Goal: Information Seeking & Learning: Learn about a topic

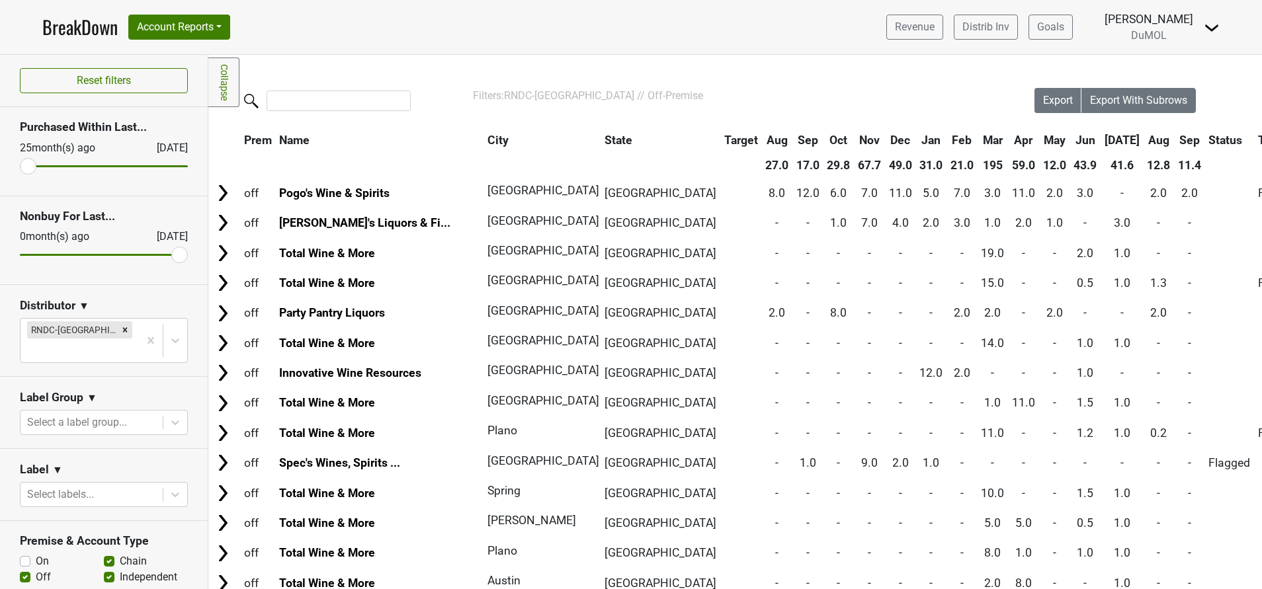
scroll to position [0, 727]
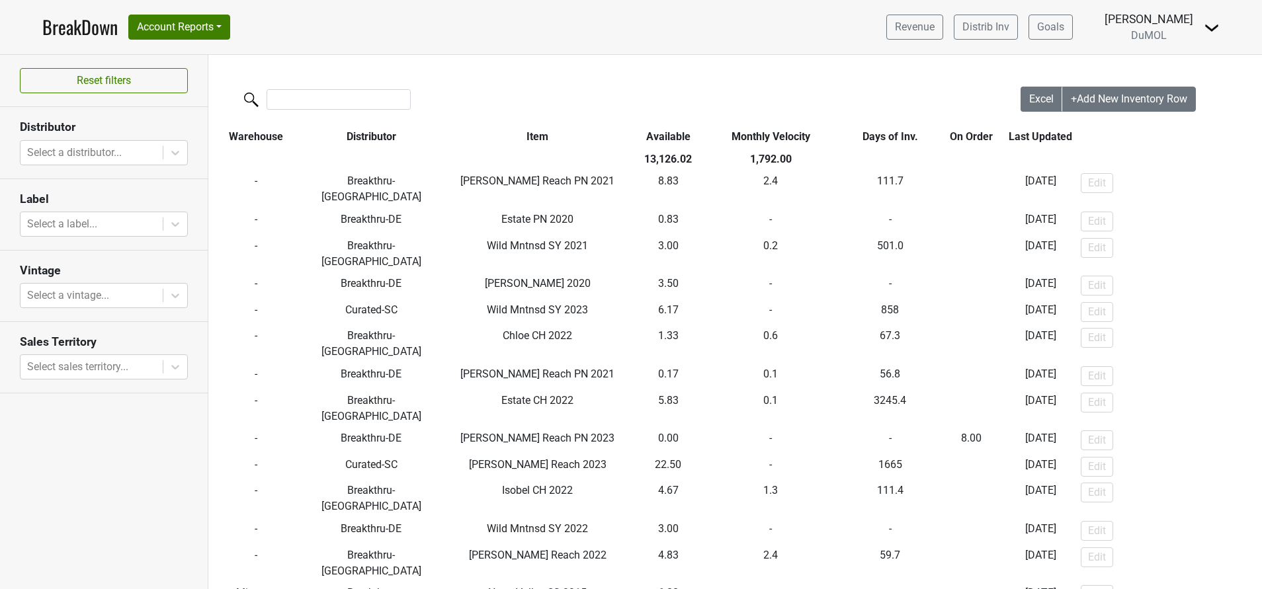
click at [1203, 30] on div "Revenue Distrib Inv Goals Susan Johnston DuMOL Control Center Open Leadrank Log…" at bounding box center [1047, 27] width 344 height 33
click at [1205, 27] on img at bounding box center [1211, 28] width 16 height 16
click at [1186, 78] on link "Open Leadrank" at bounding box center [1166, 74] width 104 height 21
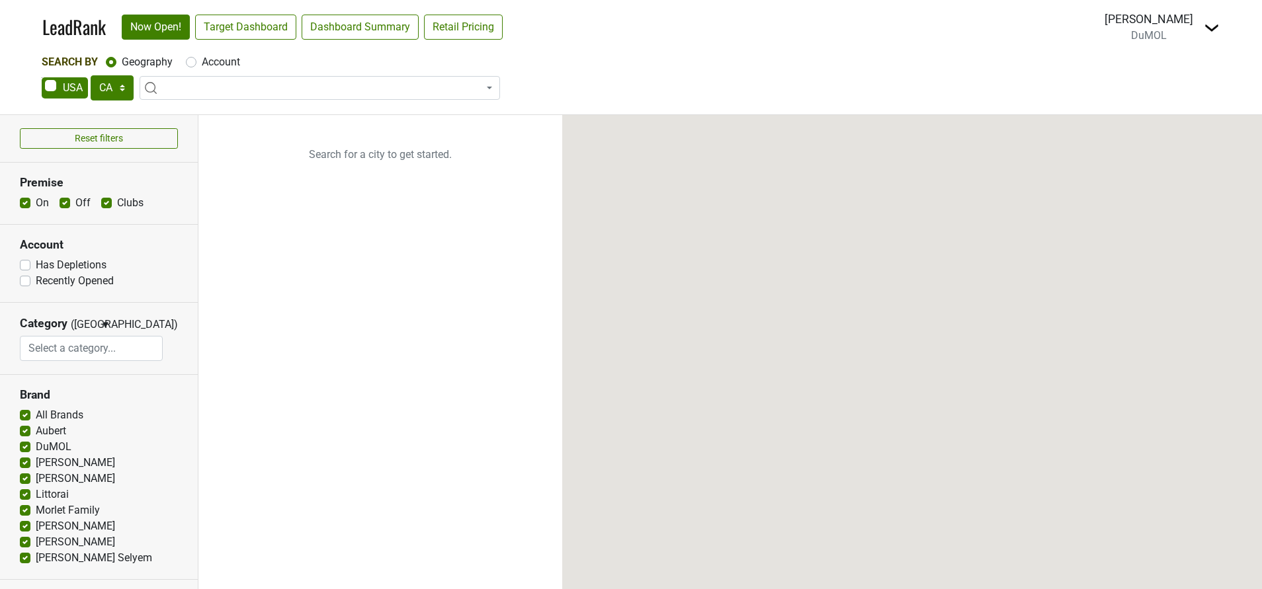
select select "CA"
select select
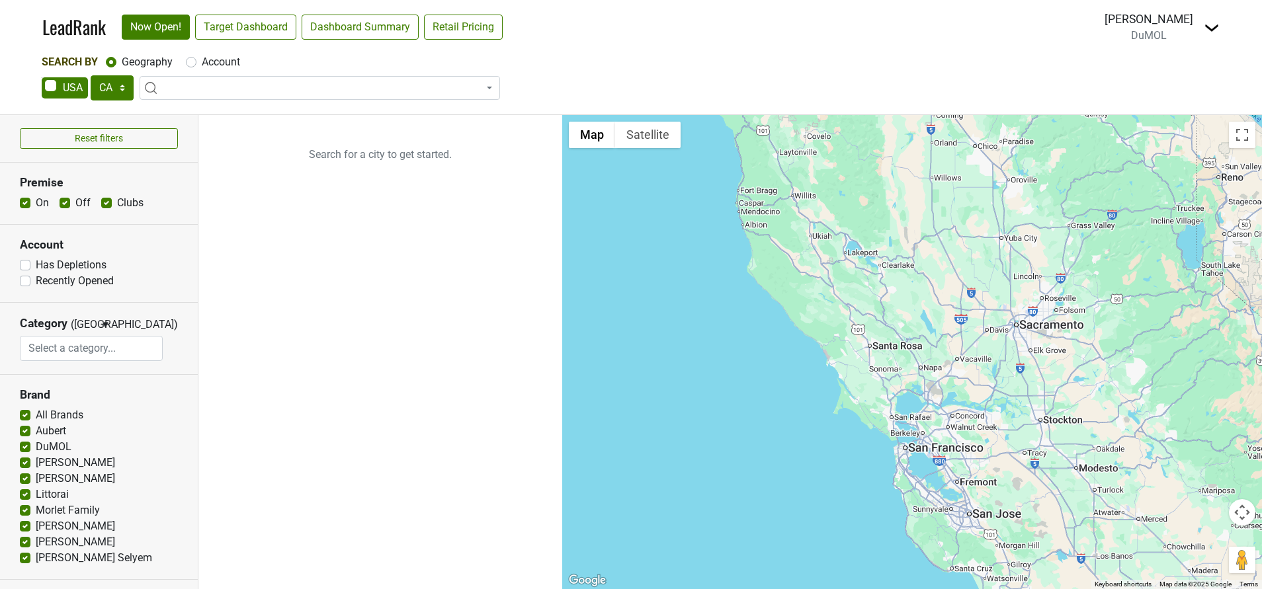
click at [1207, 27] on img at bounding box center [1211, 28] width 16 height 16
click at [1176, 67] on link "Open Breakdown" at bounding box center [1163, 74] width 111 height 21
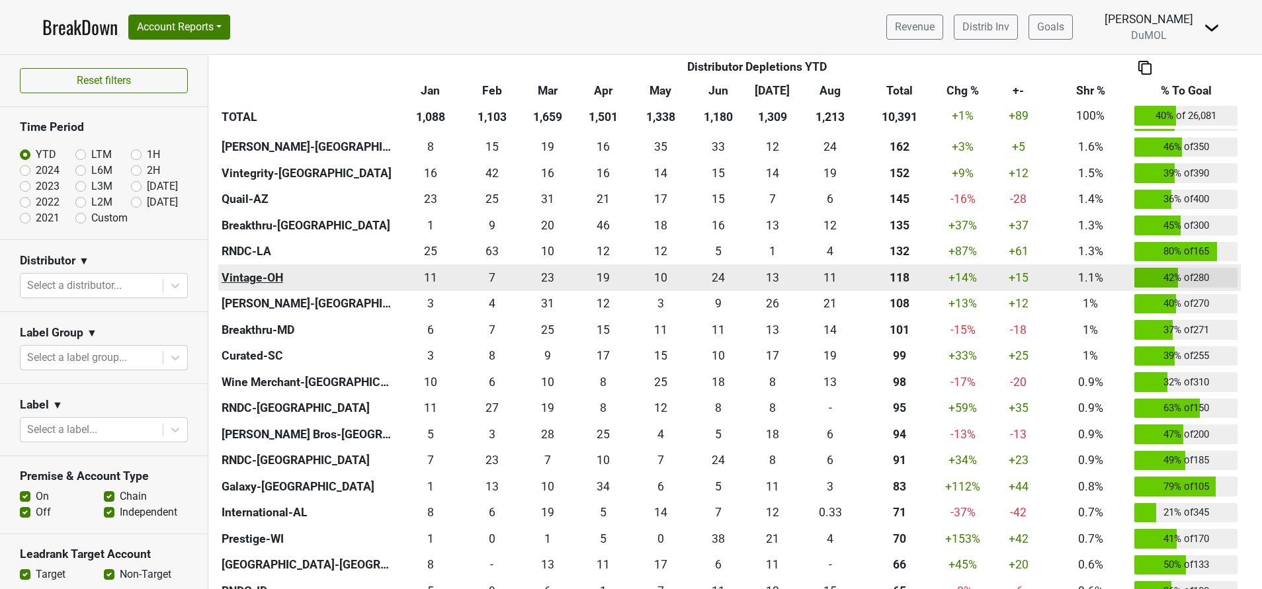
scroll to position [595, 0]
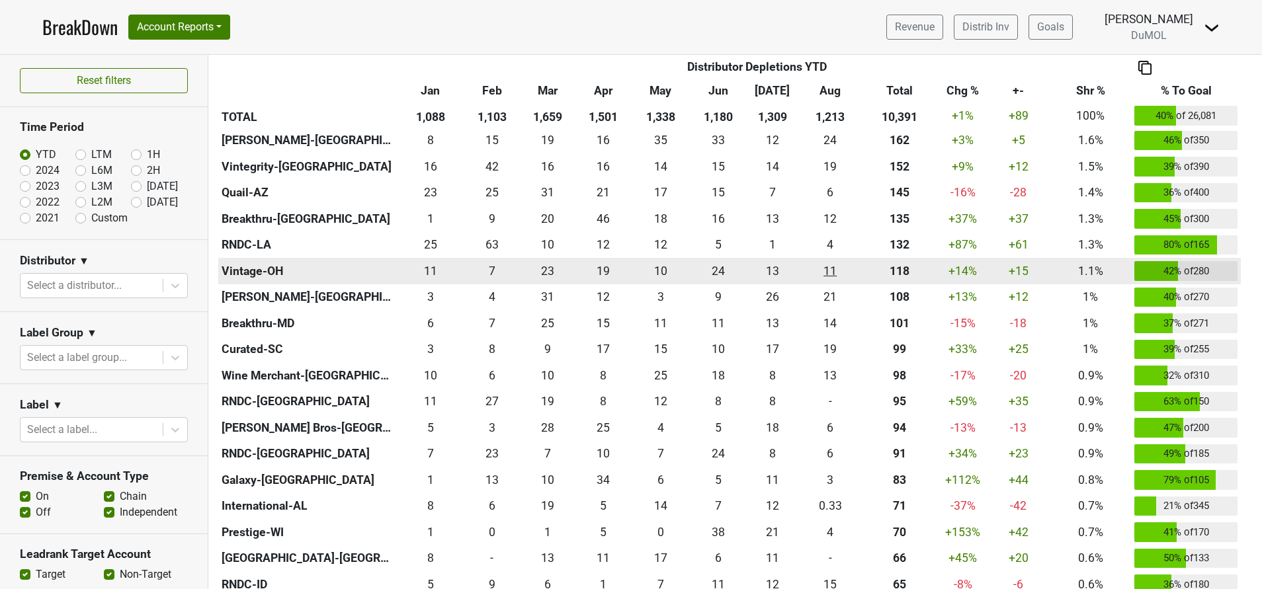
click at [831, 275] on div "10.99 11" at bounding box center [830, 271] width 55 height 17
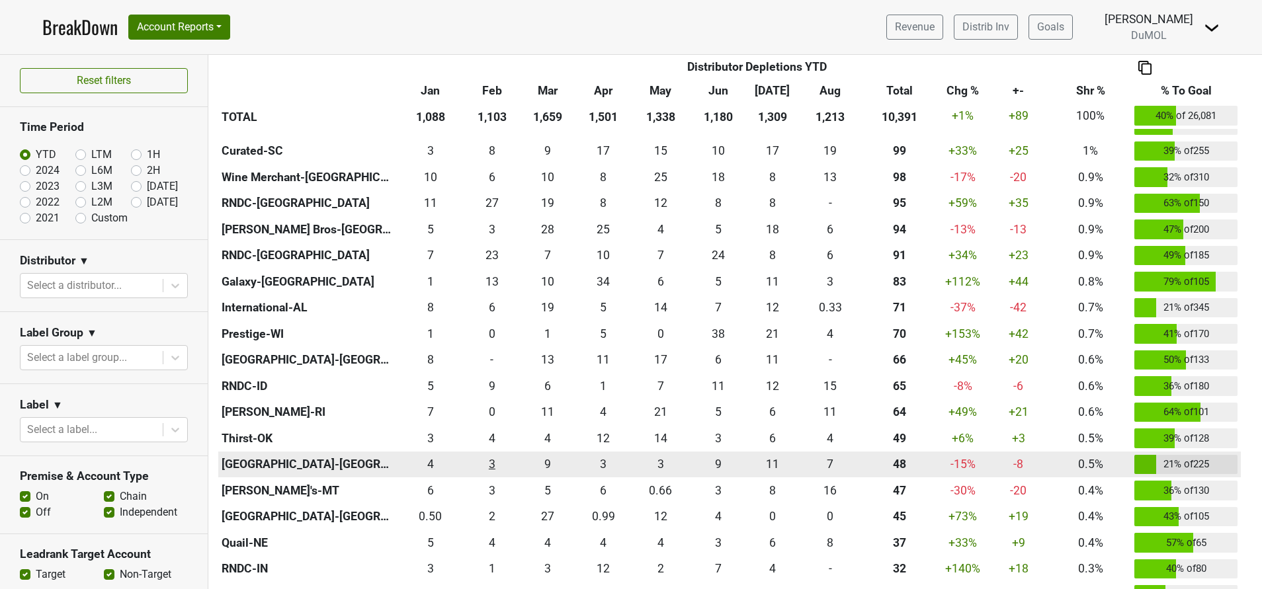
scroll to position [694, 0]
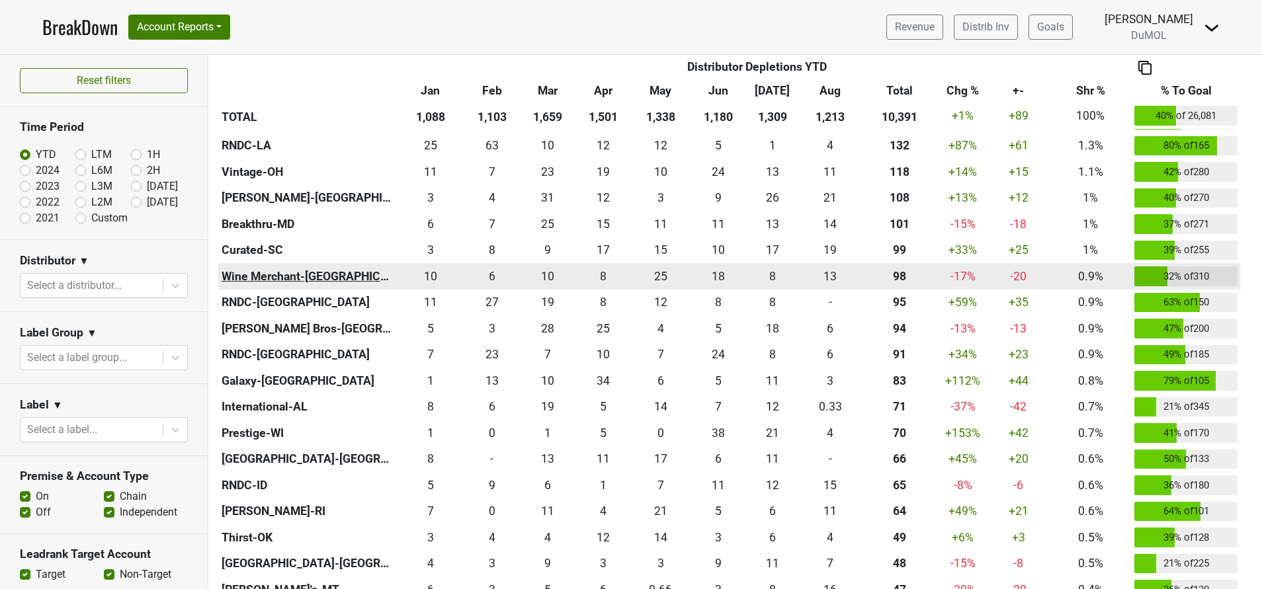
click at [235, 272] on th "Wine Merchant-PA" at bounding box center [306, 276] width 177 height 26
click at [824, 275] on div "13.333 13" at bounding box center [830, 276] width 55 height 17
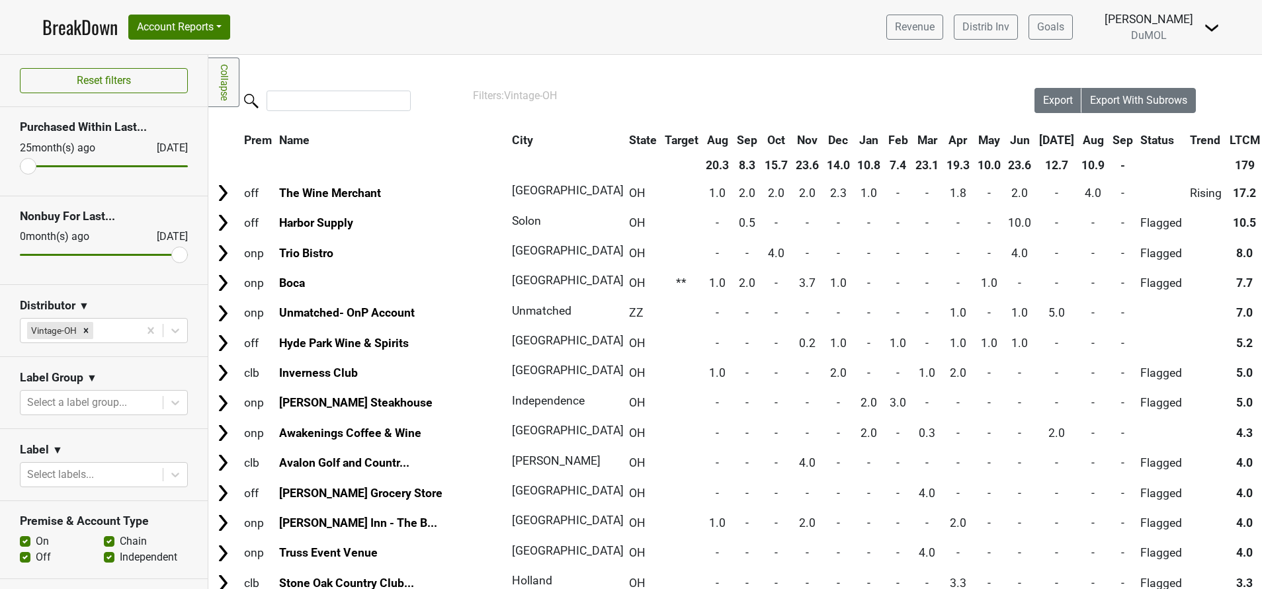
click at [1078, 140] on th "Aug" at bounding box center [1093, 140] width 30 height 24
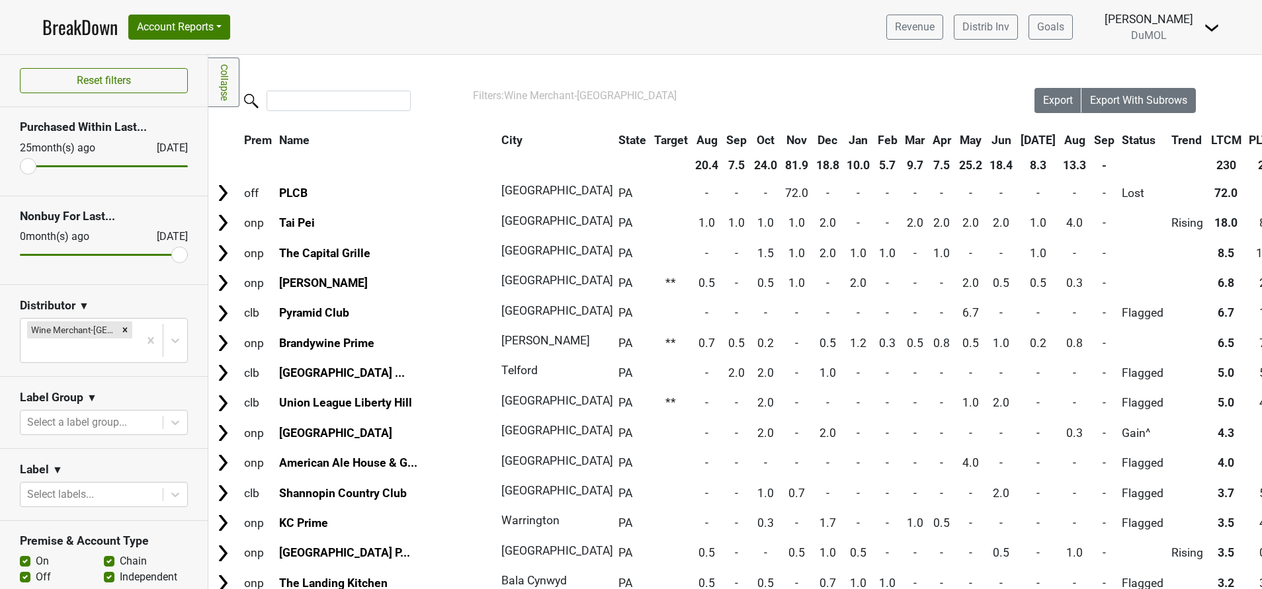
click at [36, 559] on label "On" at bounding box center [42, 561] width 13 height 16
click at [24, 559] on input "On" at bounding box center [25, 559] width 11 height 13
checkbox input "false"
